Goal: Task Accomplishment & Management: Complete application form

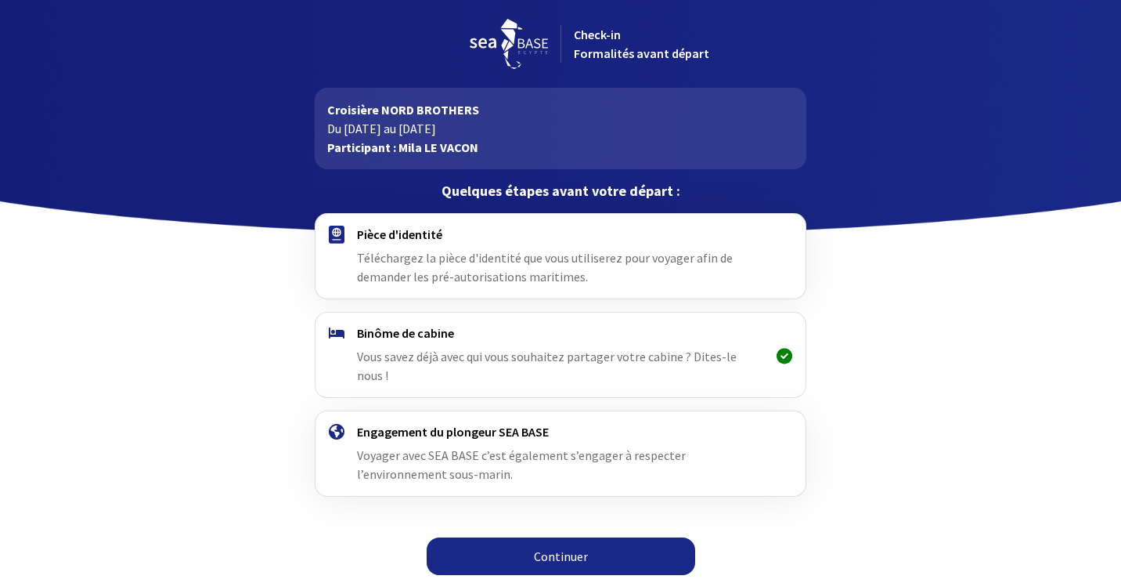
click at [597, 537] on link "Continuer" at bounding box center [561, 556] width 269 height 38
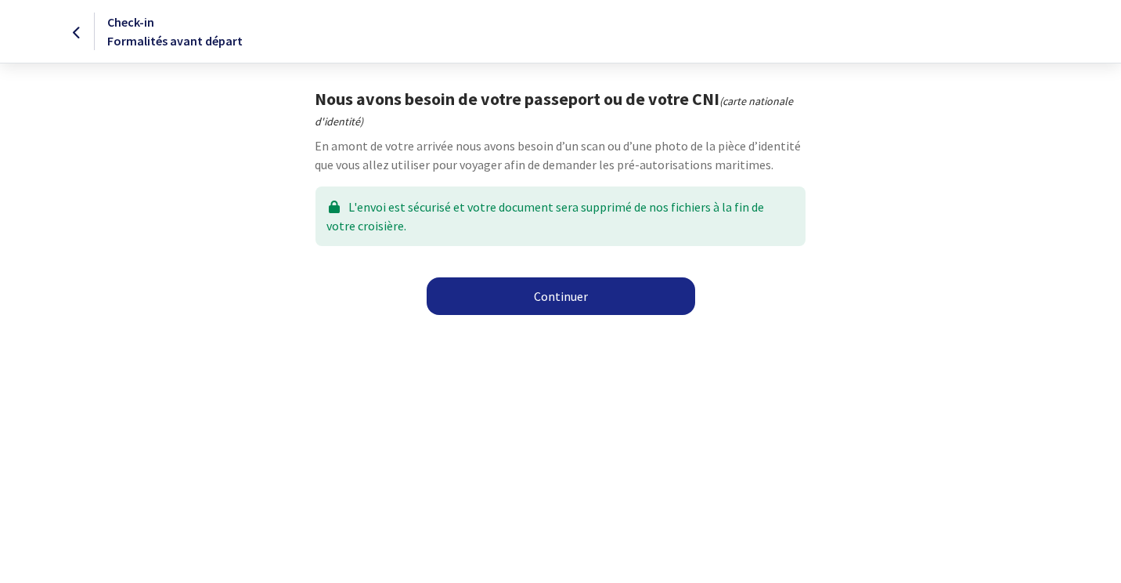
click at [587, 298] on link "Continuer" at bounding box center [561, 296] width 269 height 38
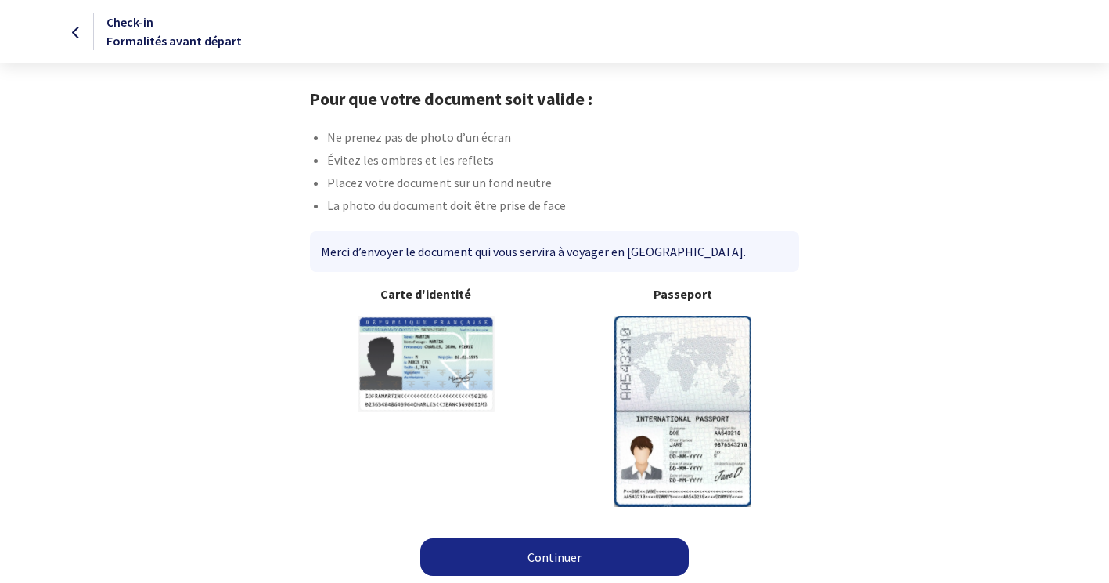
click at [677, 438] on img at bounding box center [683, 411] width 137 height 190
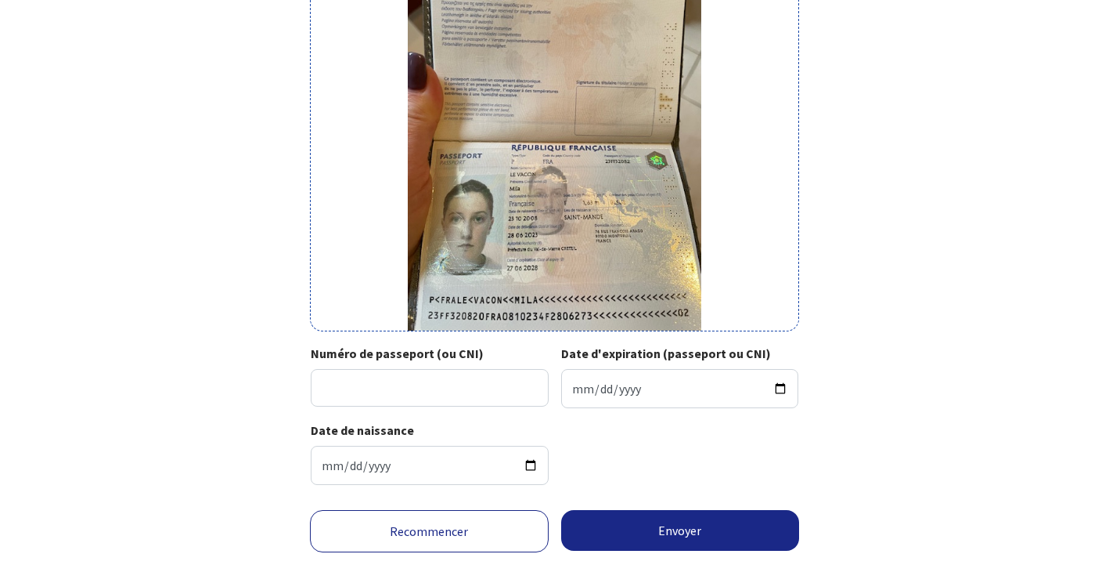
scroll to position [234, 0]
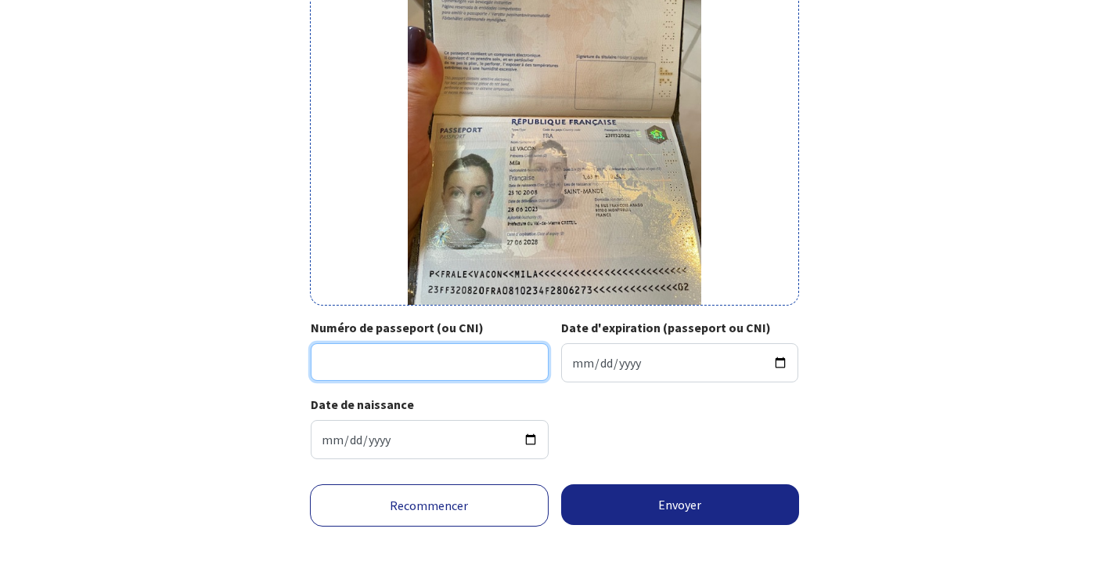
click at [381, 367] on input "Numéro de passeport (ou CNI)" at bounding box center [430, 362] width 238 height 38
click at [353, 358] on input "Numéro de passeport (ou CNI)" at bounding box center [430, 362] width 238 height 38
type input "23FF32082"
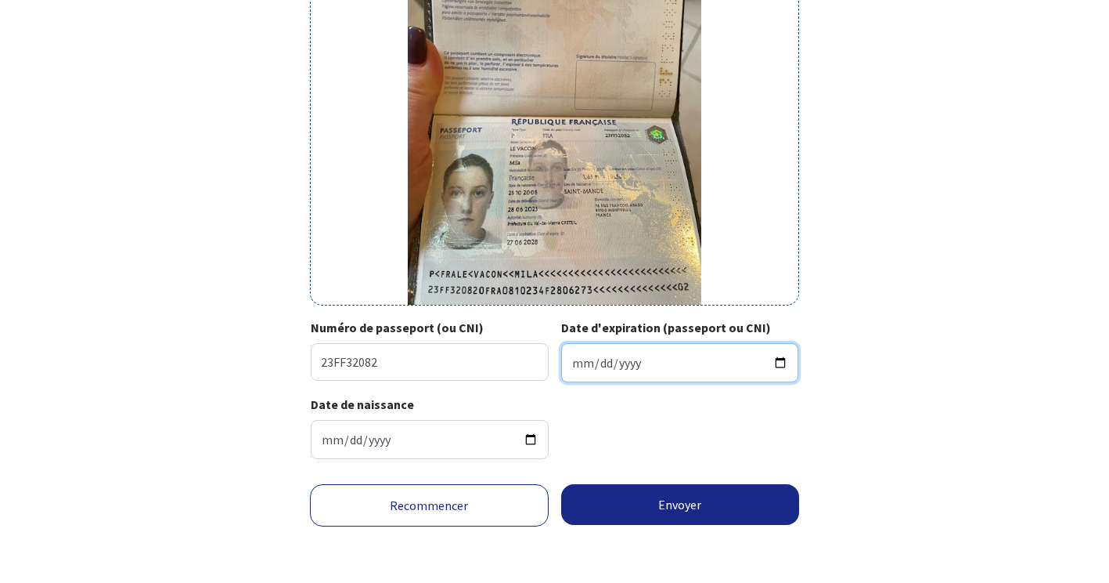
click at [594, 356] on input "Date d'expiration (passeport ou CNI)" at bounding box center [680, 362] width 238 height 39
click at [612, 363] on input "Date d'expiration (passeport ou CNI)" at bounding box center [680, 362] width 238 height 39
click at [565, 366] on input "Date d'expiration (passeport ou CNI)" at bounding box center [680, 362] width 238 height 39
click at [575, 366] on input "Date d'expiration (passeport ou CNI)" at bounding box center [680, 362] width 238 height 39
type input "2028-06-27"
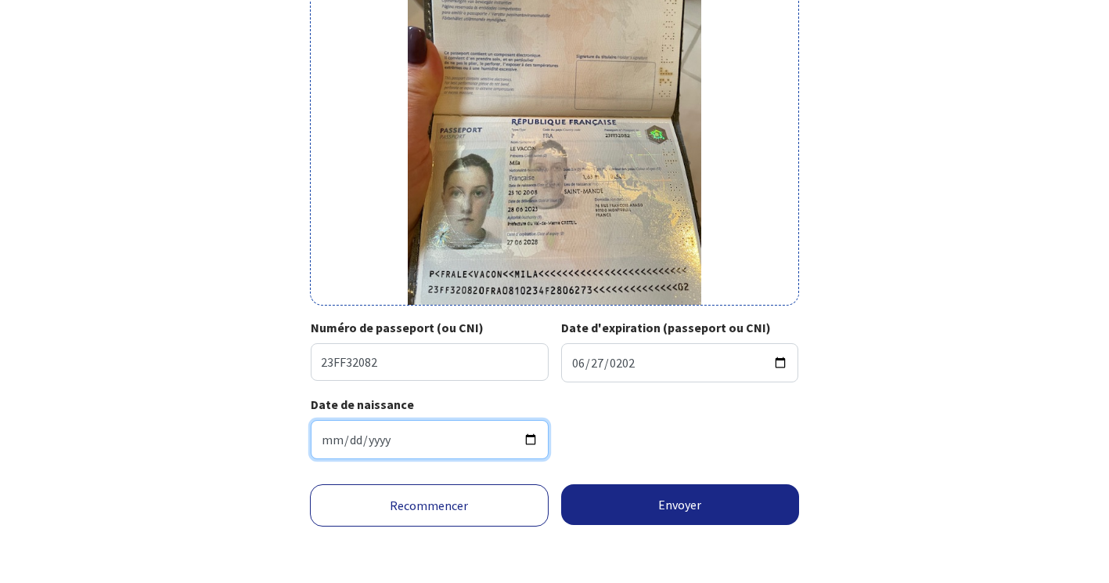
click at [369, 432] on input "2008-10-23" at bounding box center [430, 439] width 238 height 39
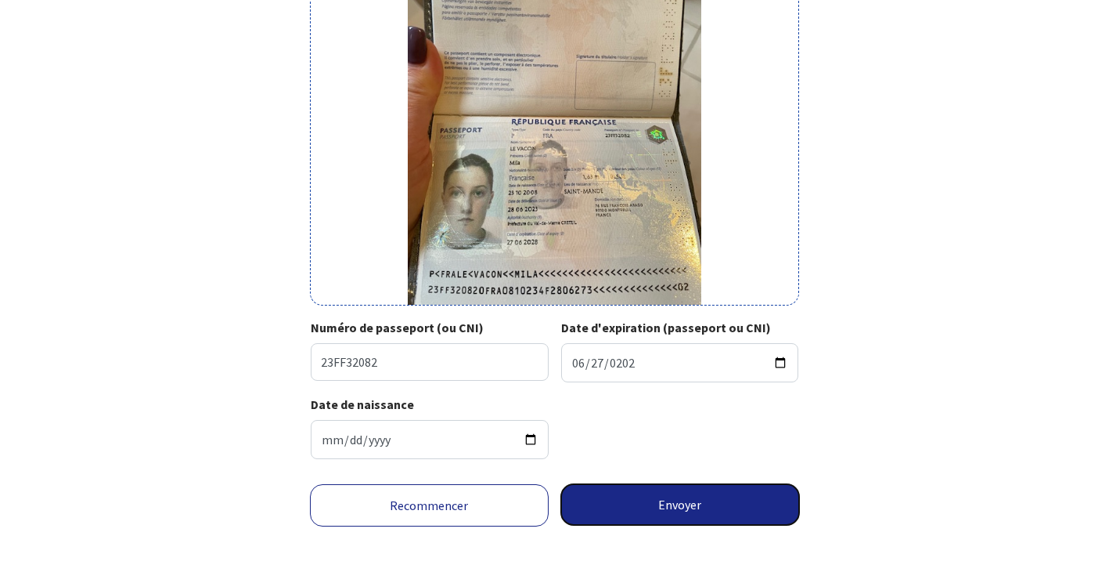
click at [689, 514] on button "Envoyer" at bounding box center [680, 504] width 239 height 41
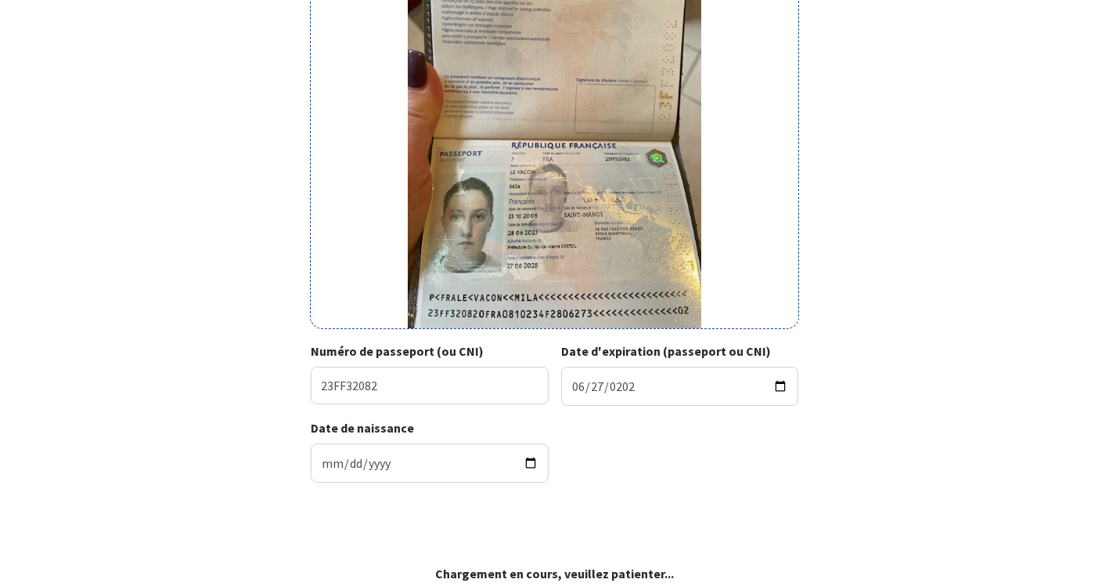
scroll to position [211, 0]
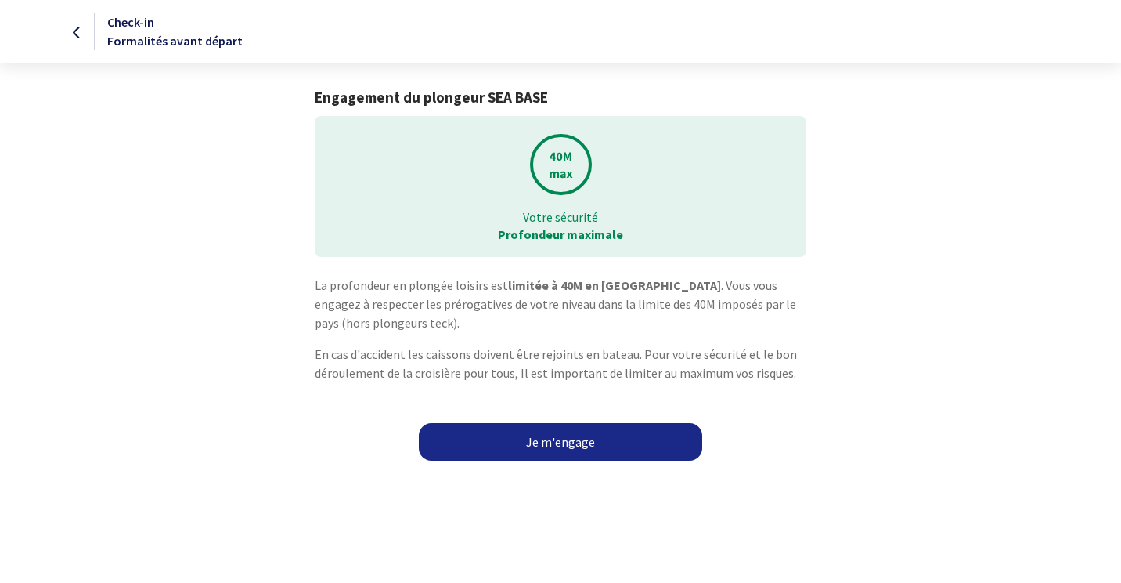
click at [547, 440] on link "Je m'engage" at bounding box center [560, 442] width 283 height 38
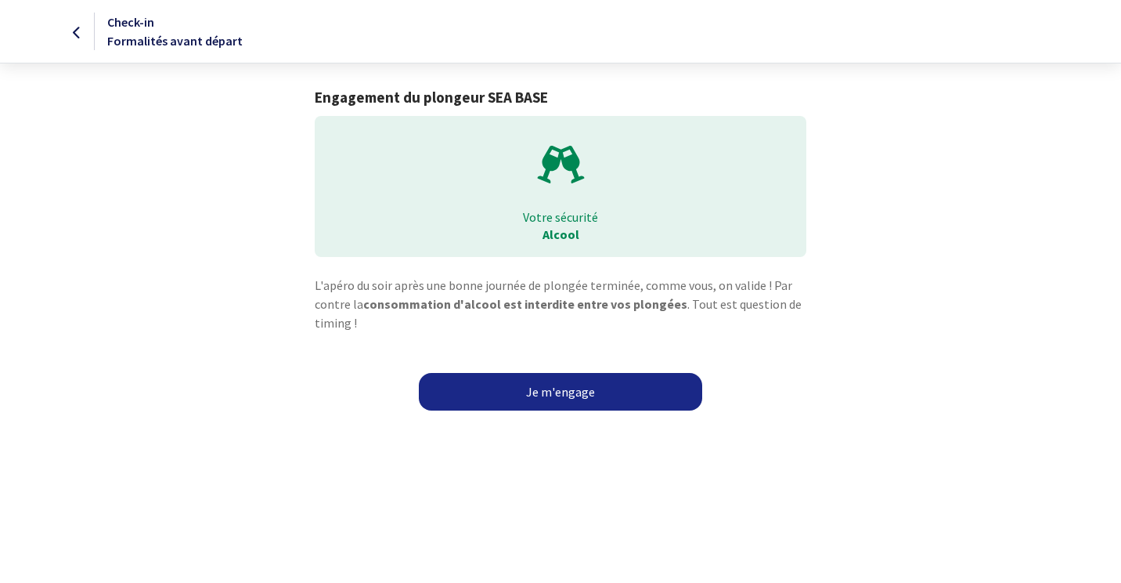
click at [559, 381] on link "Je m'engage" at bounding box center [560, 392] width 283 height 38
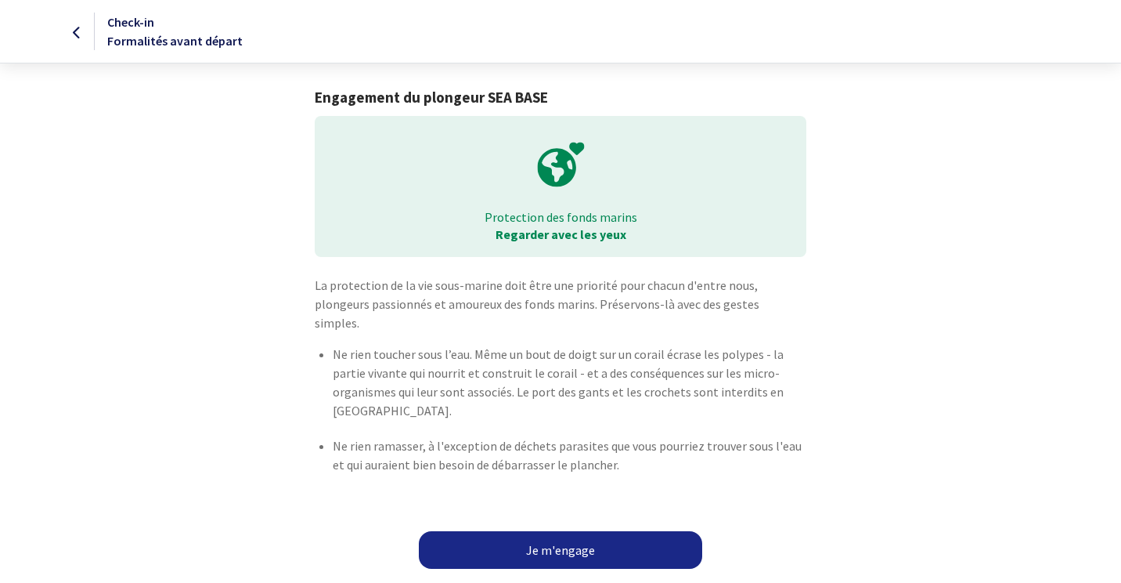
click at [607, 532] on link "Je m'engage" at bounding box center [560, 550] width 283 height 38
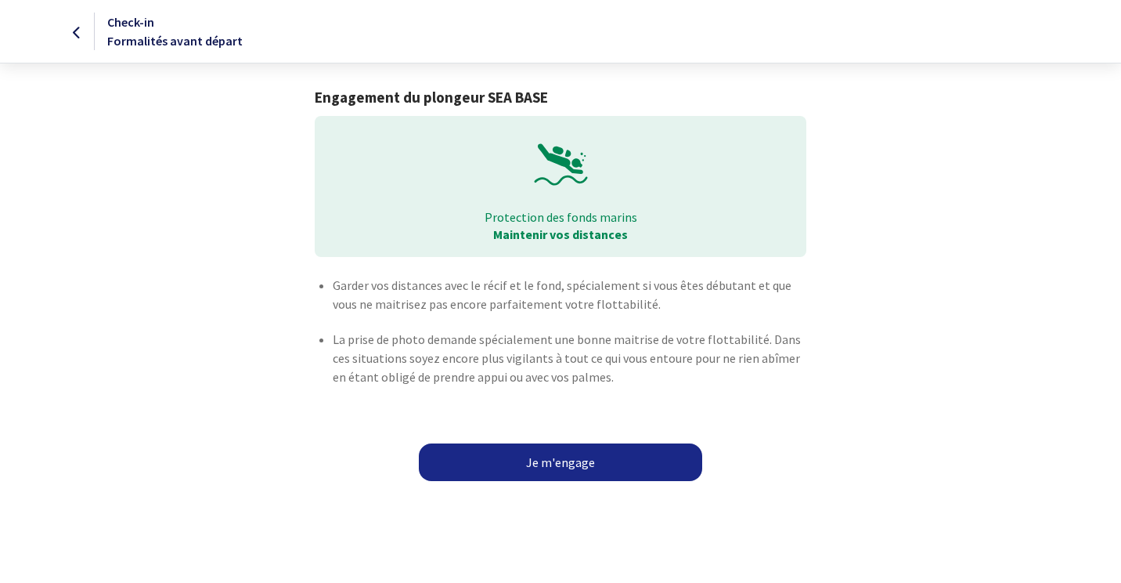
click at [608, 453] on link "Je m'engage" at bounding box center [560, 462] width 283 height 38
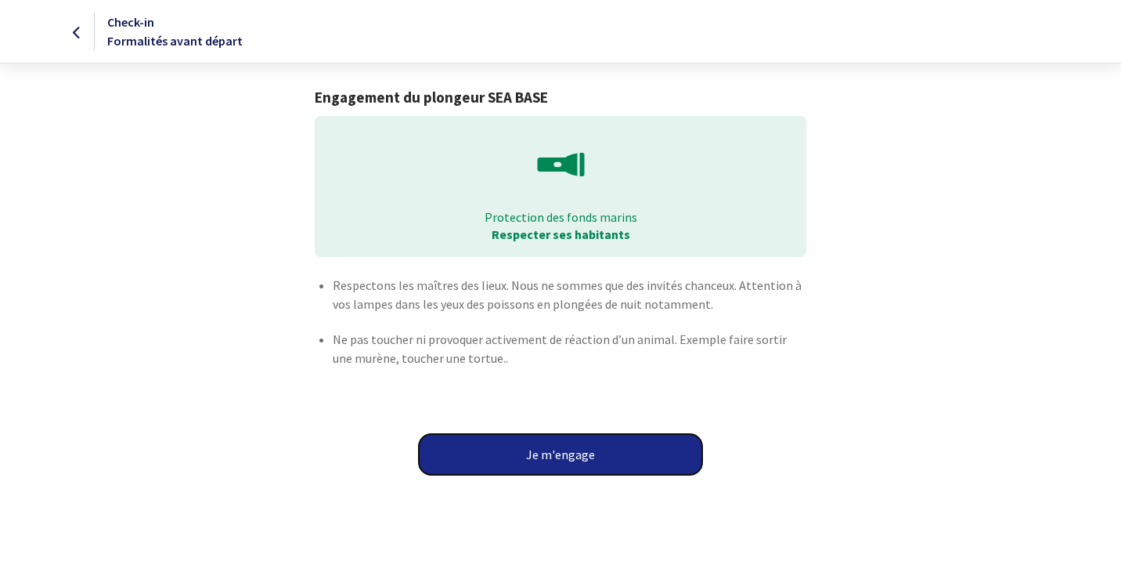
click at [604, 455] on button "Je m'engage" at bounding box center [560, 454] width 283 height 41
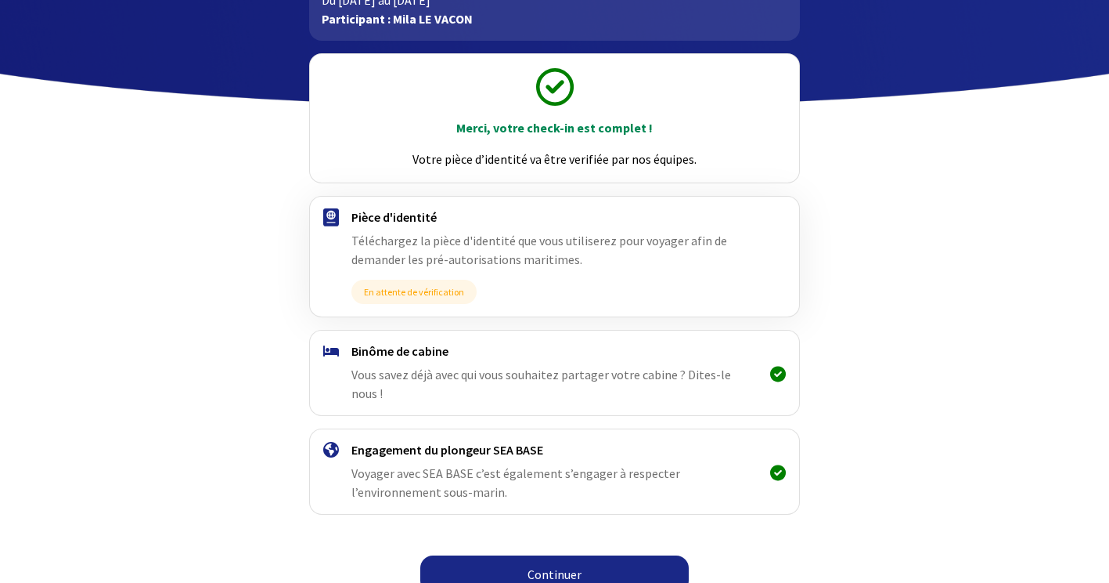
scroll to position [129, 0]
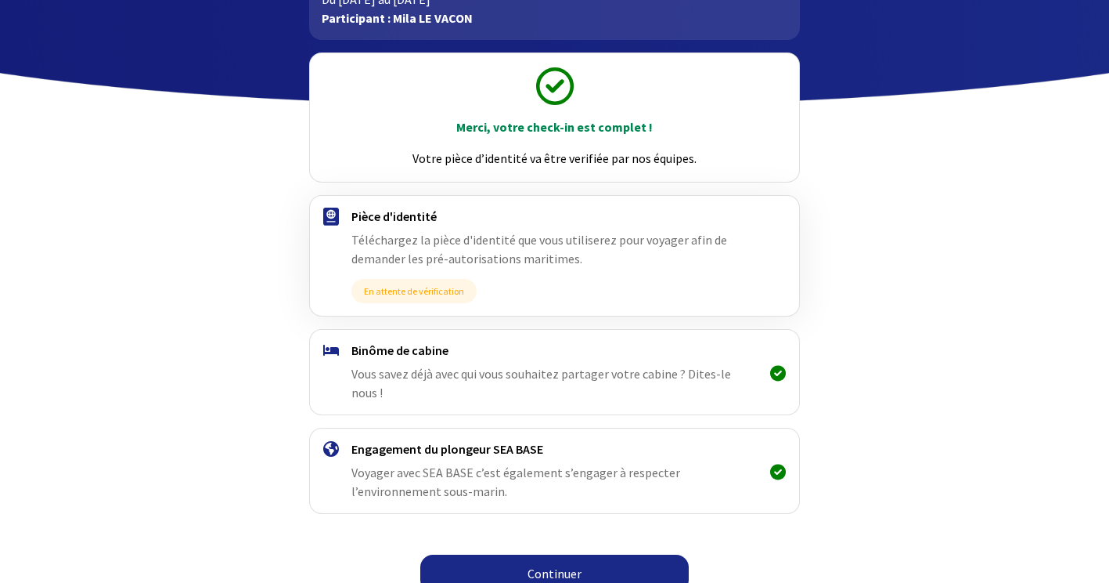
click at [599, 554] on link "Continuer" at bounding box center [554, 573] width 269 height 38
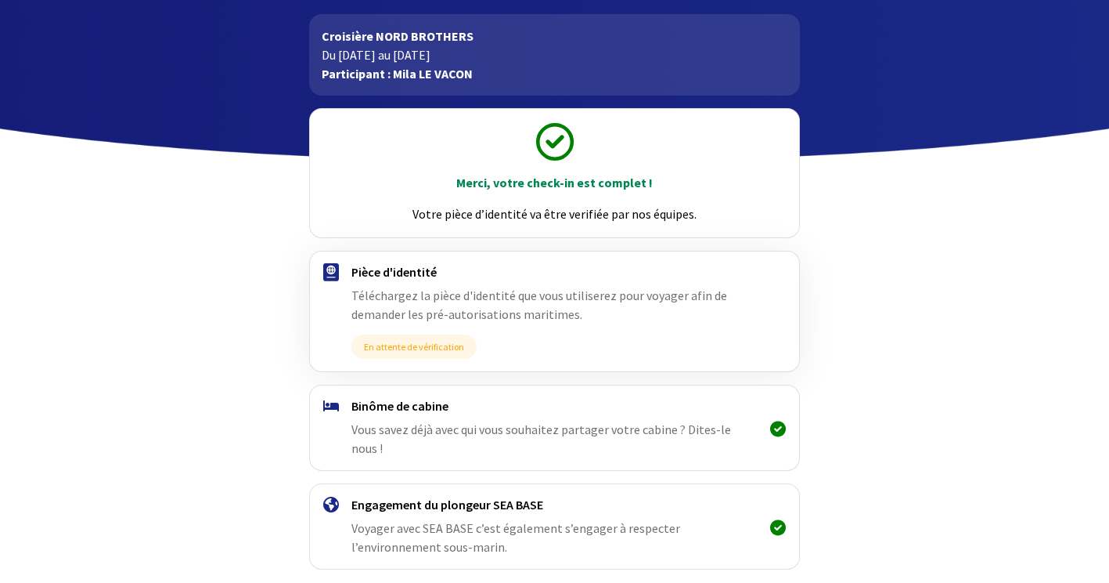
scroll to position [129, 0]
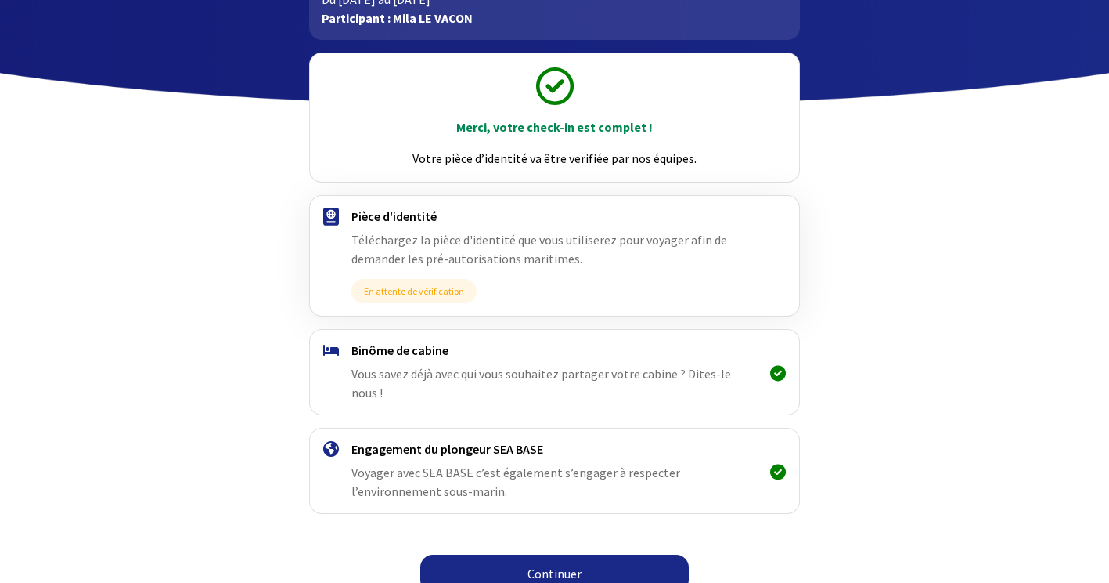
click at [604, 557] on link "Continuer" at bounding box center [554, 573] width 269 height 38
